Goal: Information Seeking & Learning: Compare options

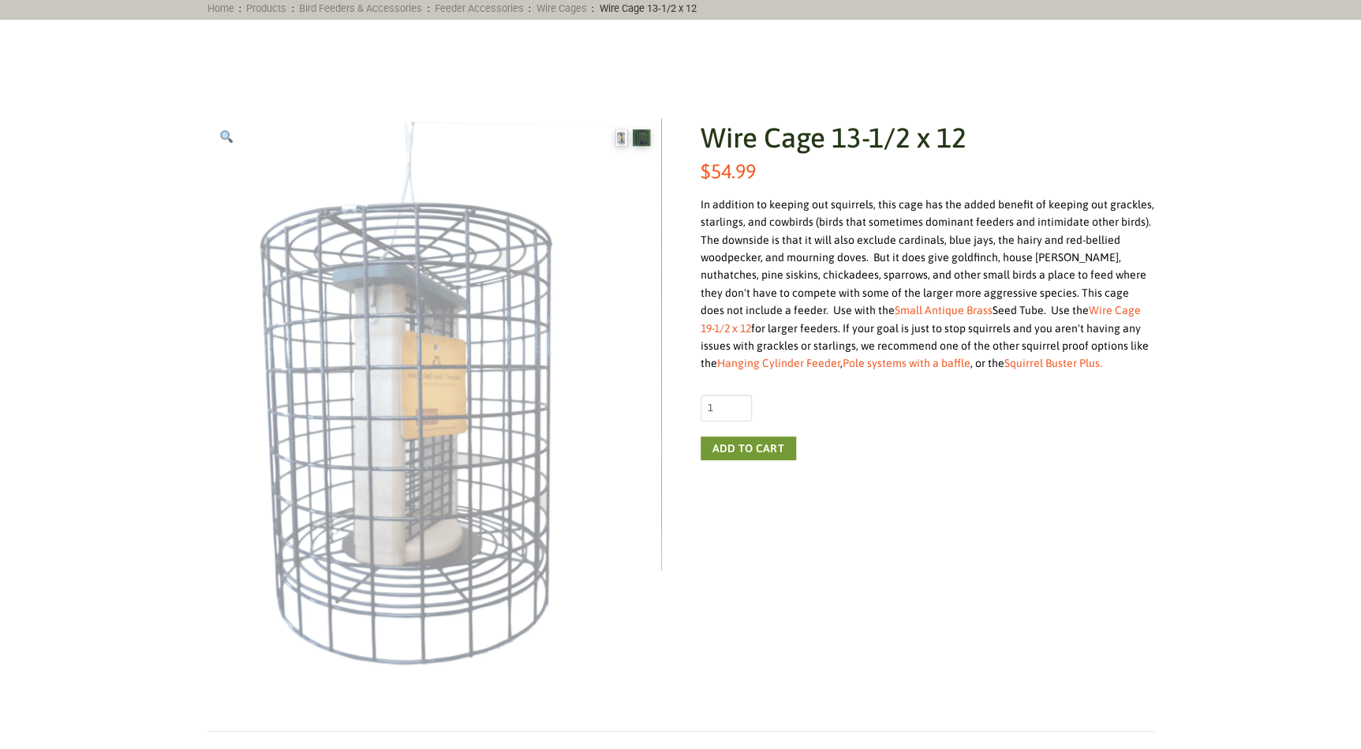
scroll to position [215, 0]
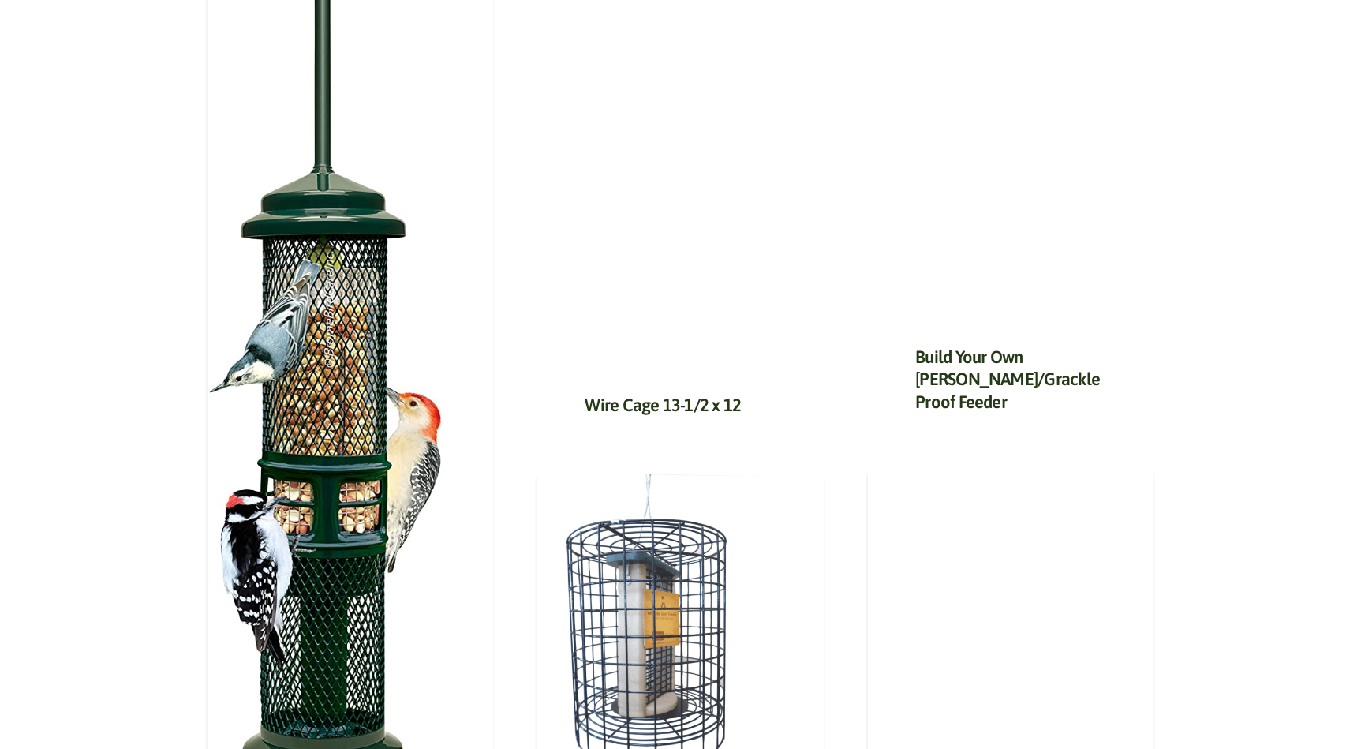
scroll to position [1506, 0]
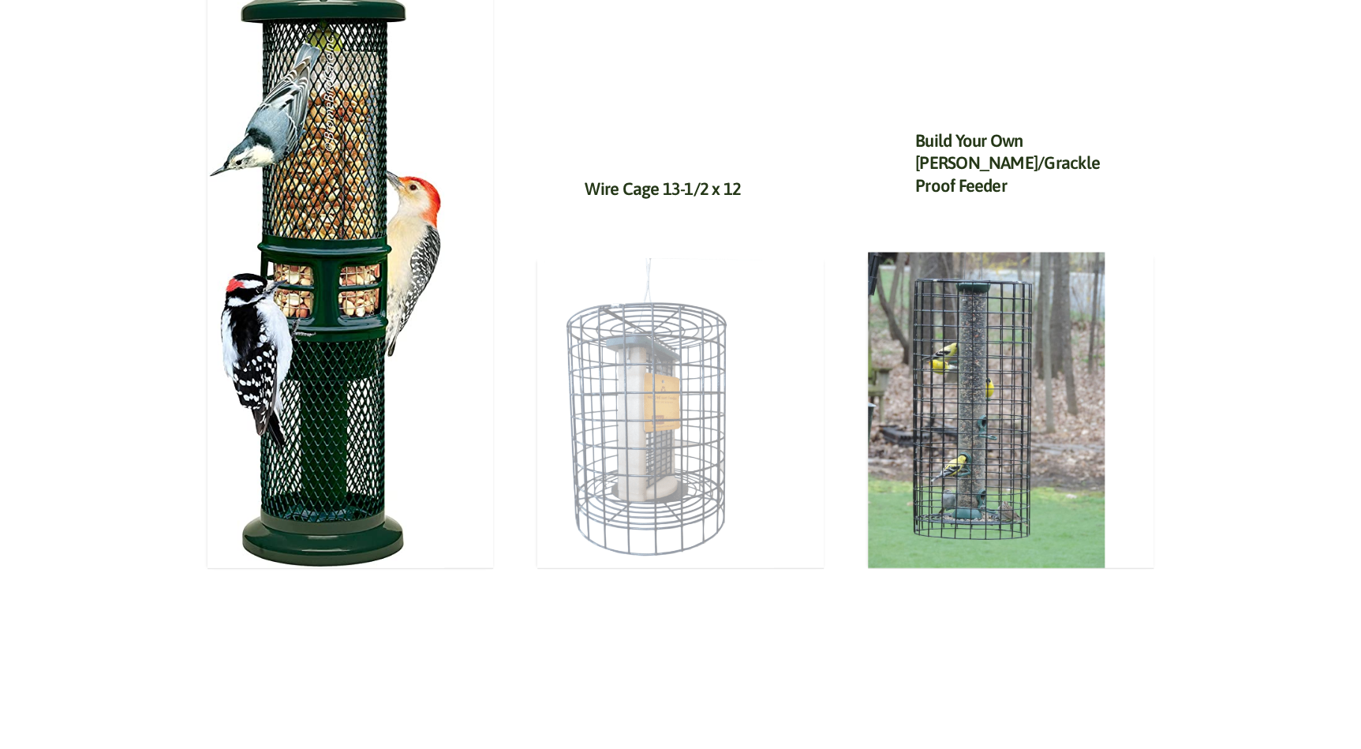
click at [629, 394] on img at bounding box center [655, 412] width 237 height 312
click at [668, 381] on img at bounding box center [655, 412] width 237 height 312
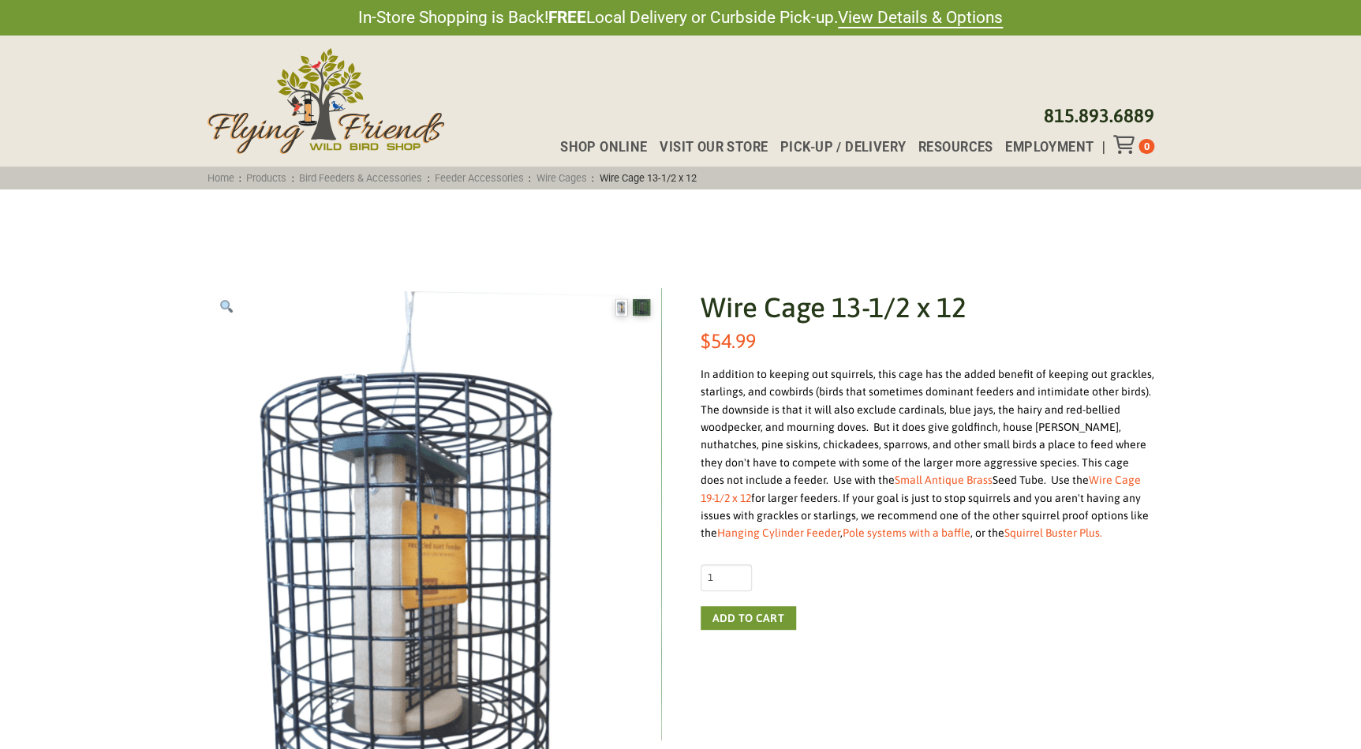
click at [1066, 474] on link "Wire Cage 19-1/2 x 12" at bounding box center [921, 488] width 440 height 30
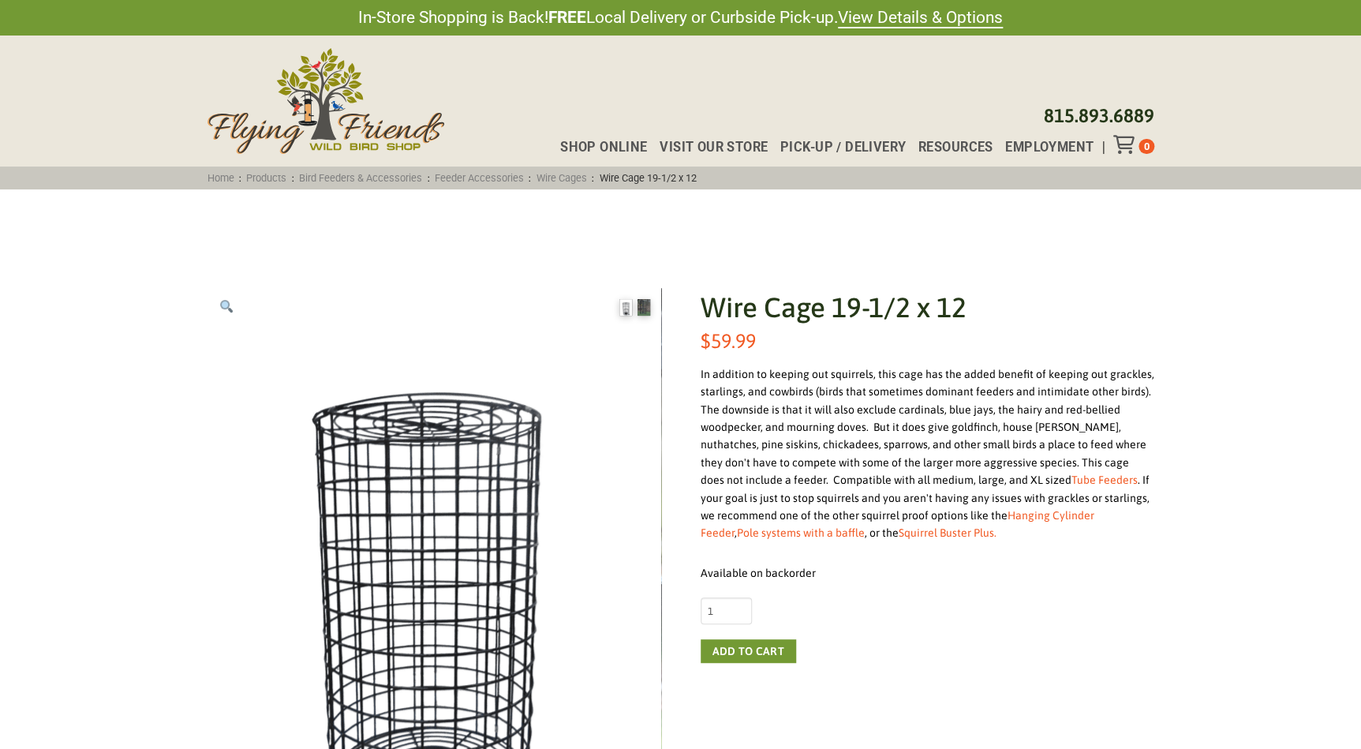
drag, startPoint x: 39, startPoint y: 211, endPoint x: 55, endPoint y: 172, distance: 41.8
